Goal: Go to known website: Access a specific website the user already knows

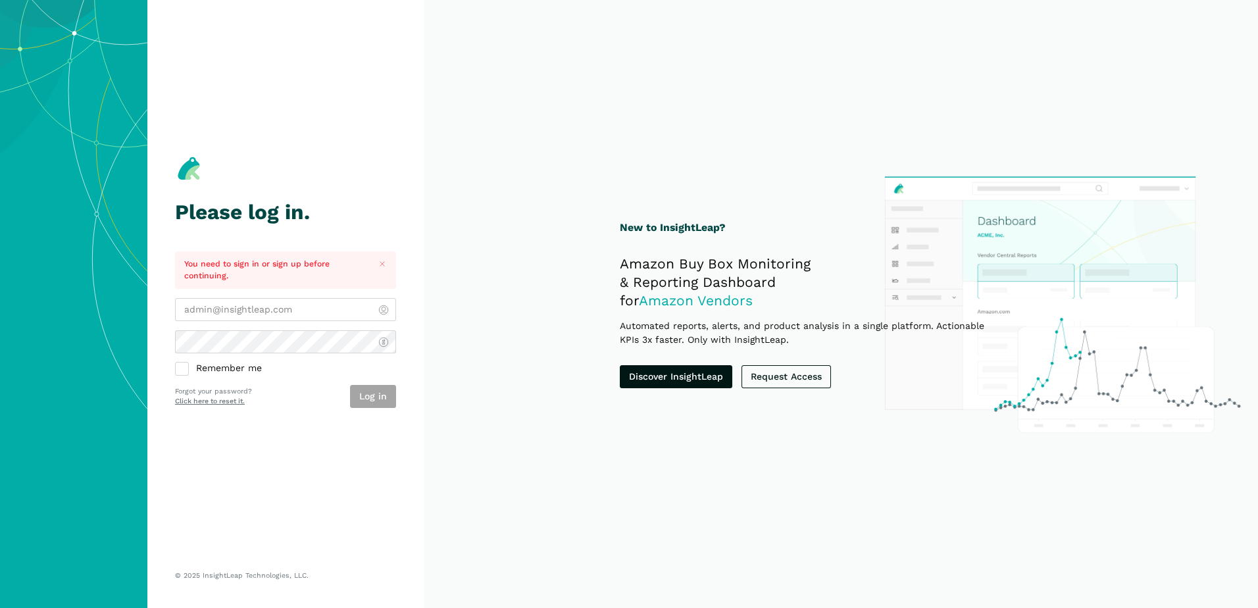
type input "[PERSON_NAME][EMAIL_ADDRESS][DOMAIN_NAME]"
click at [356, 434] on div "Please log in. You need to sign in or sign up before continuing. arlene@alpenta…" at bounding box center [285, 281] width 221 height 507
click at [380, 391] on button "Log in" at bounding box center [373, 396] width 46 height 23
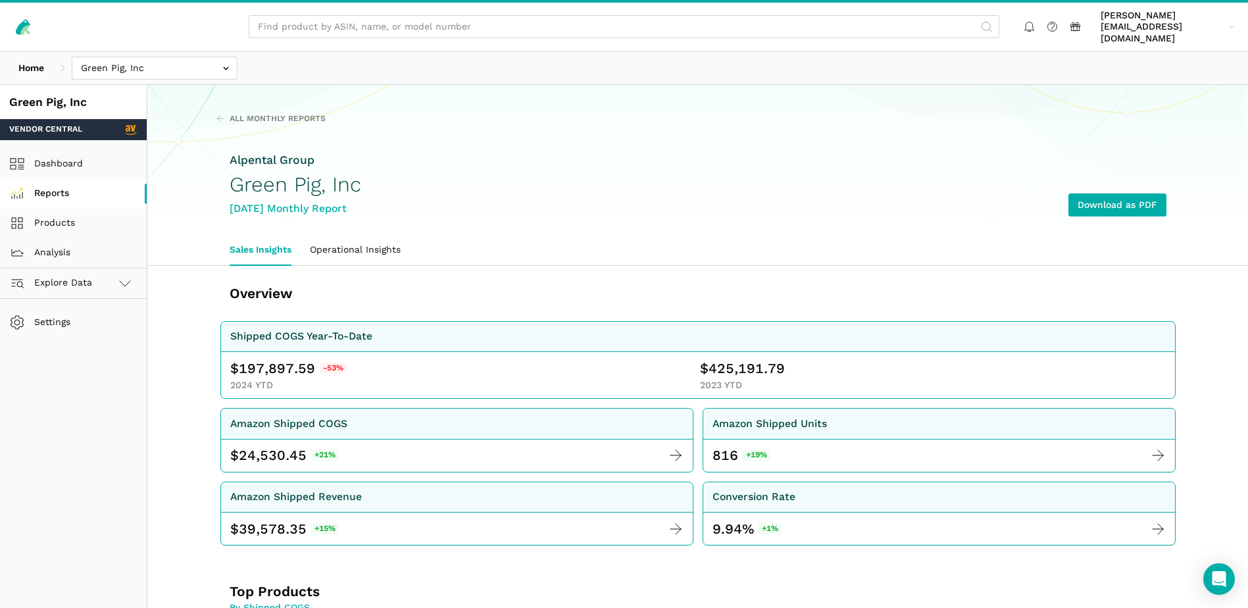
click at [81, 180] on link "Reports" at bounding box center [73, 194] width 147 height 30
